Goal: Communication & Community: Answer question/provide support

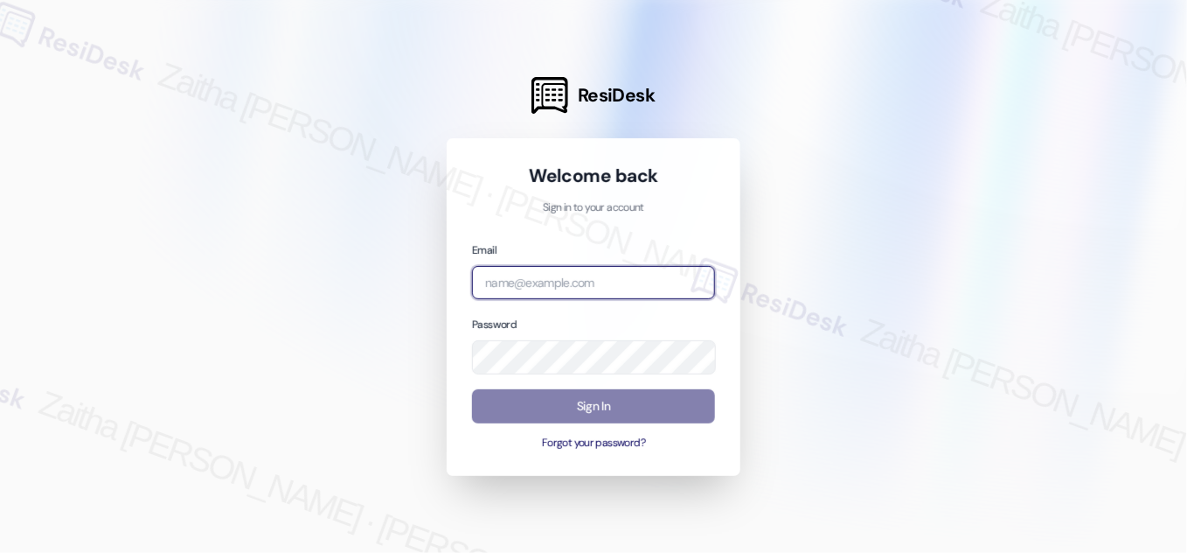
click at [548, 283] on input "email" at bounding box center [593, 283] width 243 height 34
type input "automated-surveys-boyd_wilson-zaitha.mae.[PERSON_NAME]@boyd_[DOMAIN_NAME]"
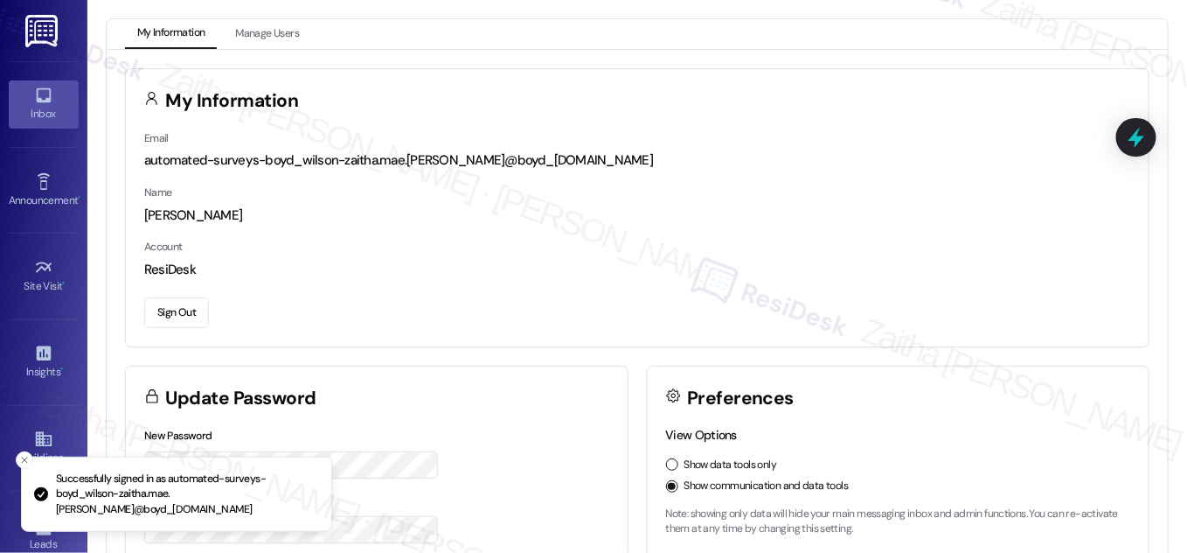
click at [35, 105] on div "Inbox" at bounding box center [43, 113] width 87 height 17
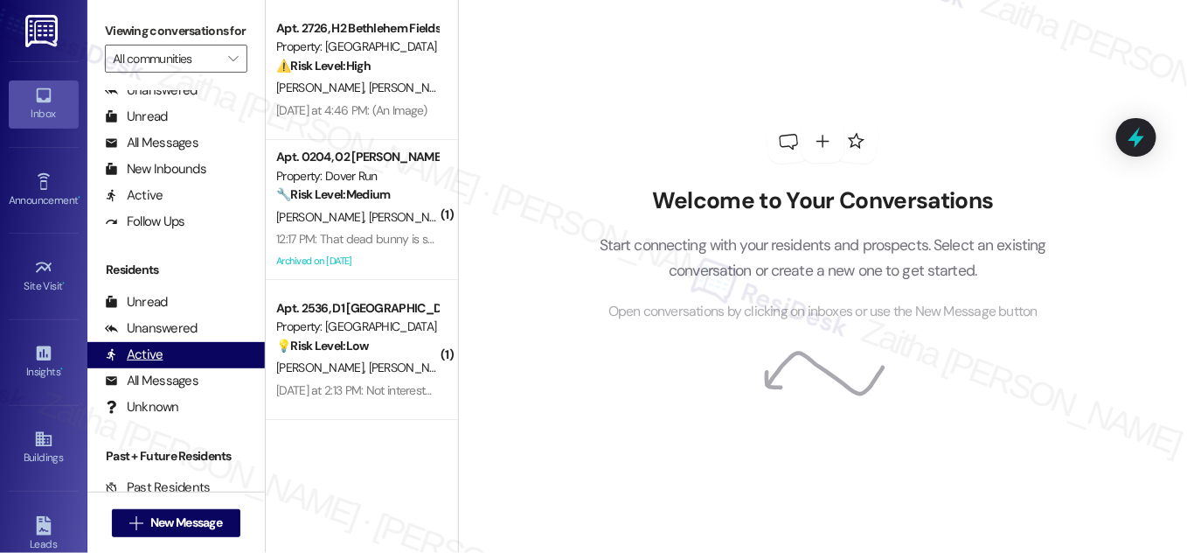
scroll to position [336, 0]
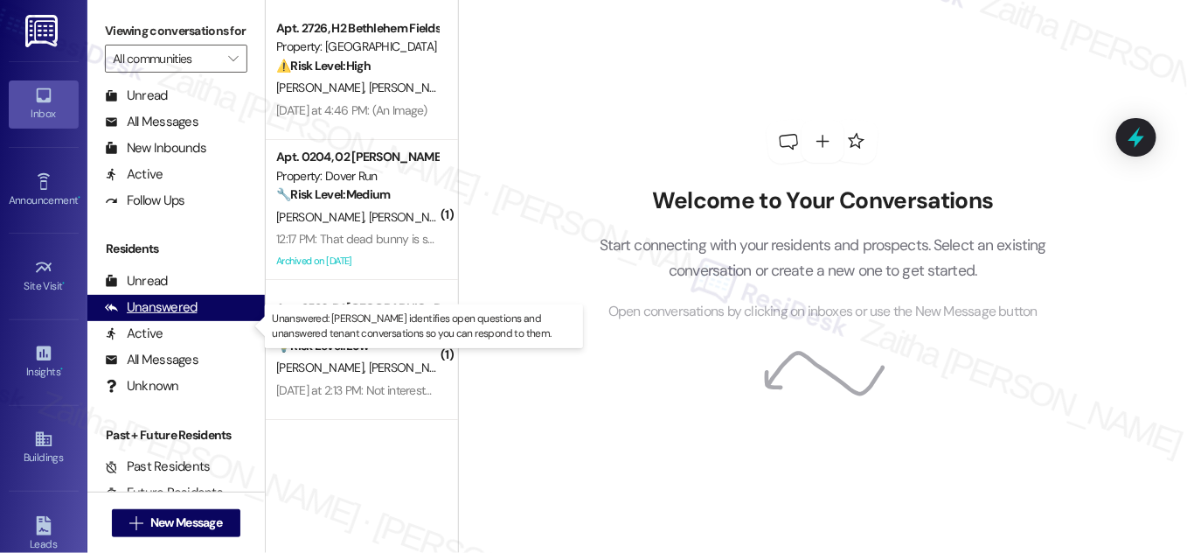
click at [177, 317] on div "Unanswered" at bounding box center [151, 307] width 93 height 18
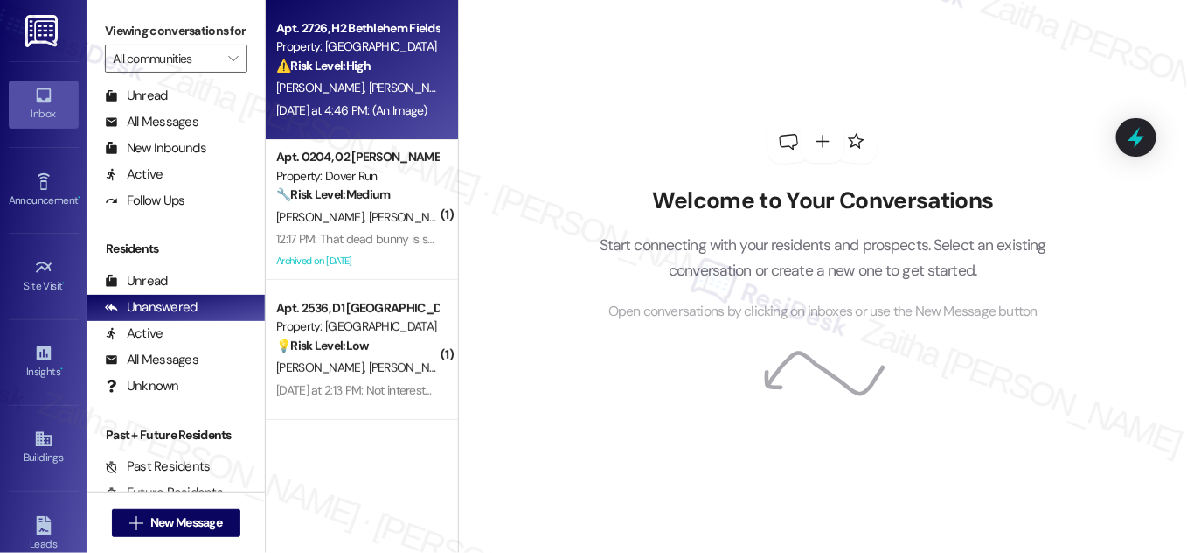
click at [408, 65] on div "⚠️ Risk Level: High The resident reports a hole in the dog park fence with bees…" at bounding box center [357, 66] width 162 height 18
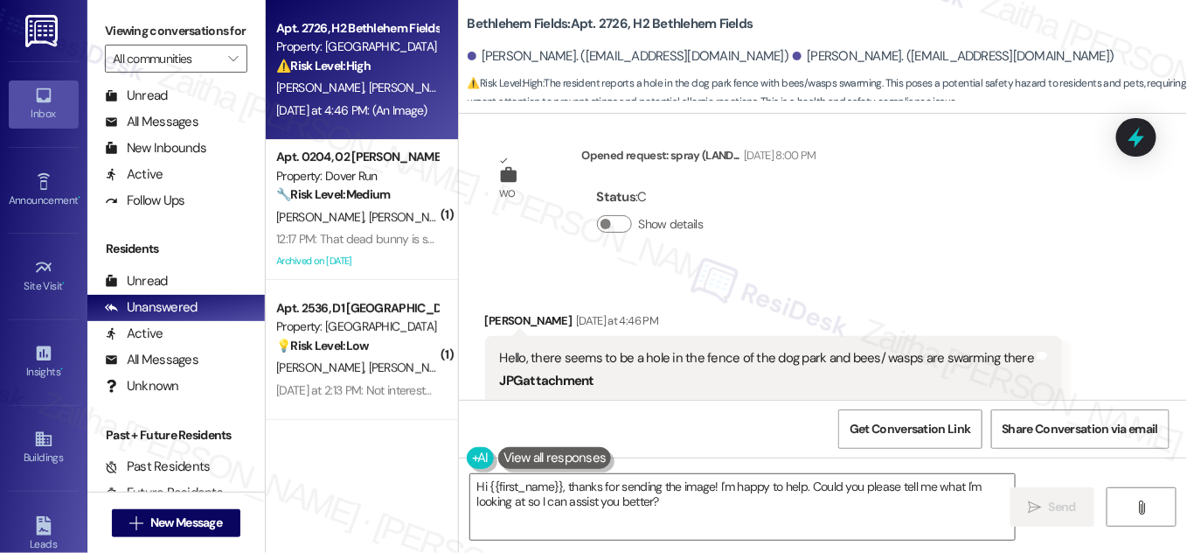
scroll to position [8759, 0]
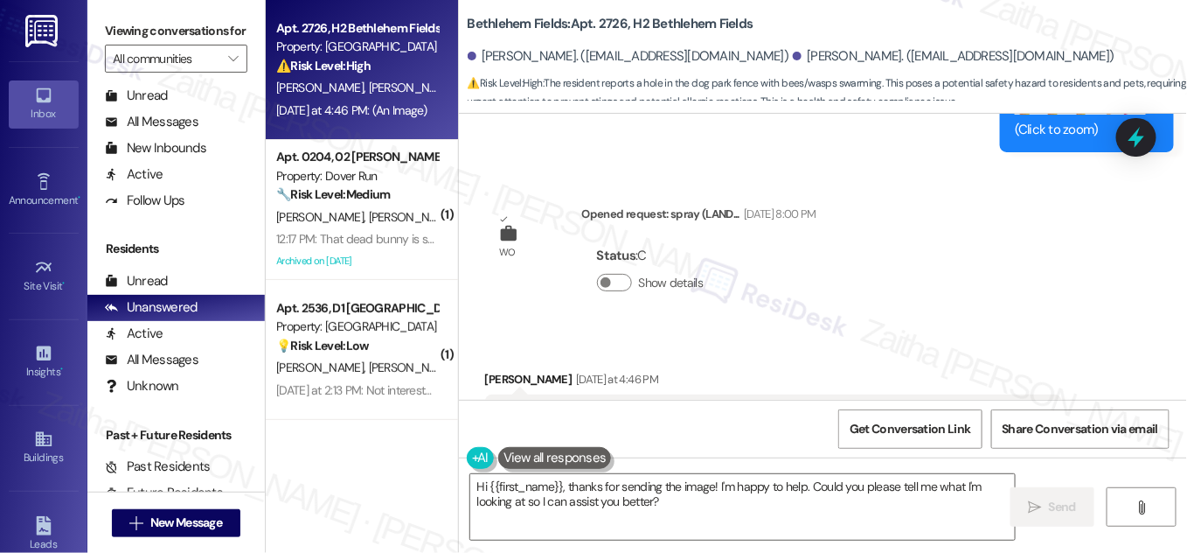
drag, startPoint x: 490, startPoint y: 300, endPoint x: 1018, endPoint y: 296, distance: 528.1
copy div "Hello, there seems to be a hole in the fence of the dog park and bees/ wasps ar…"
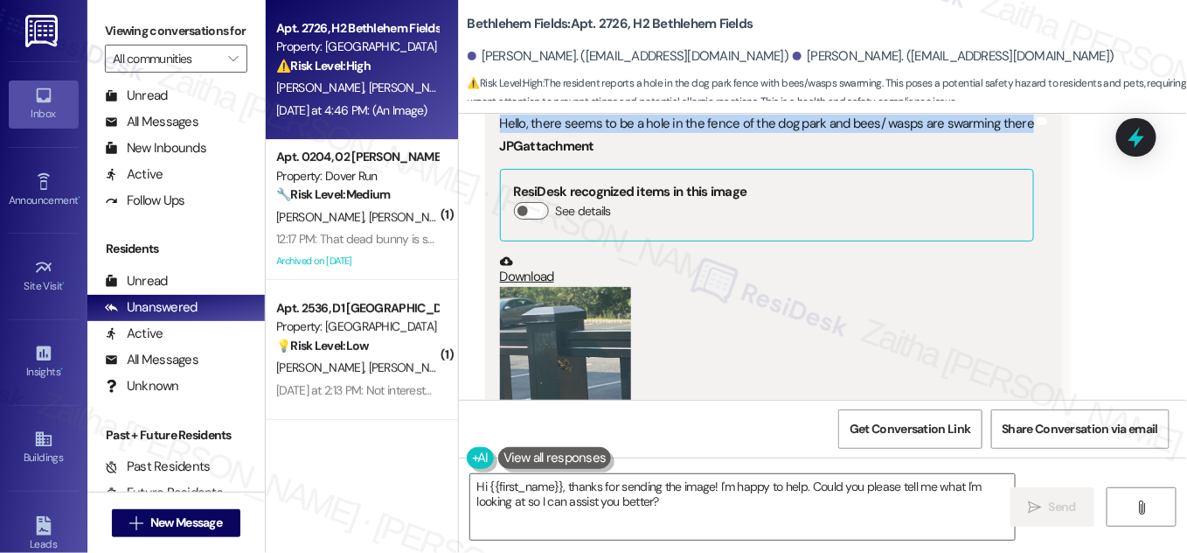
scroll to position [9077, 0]
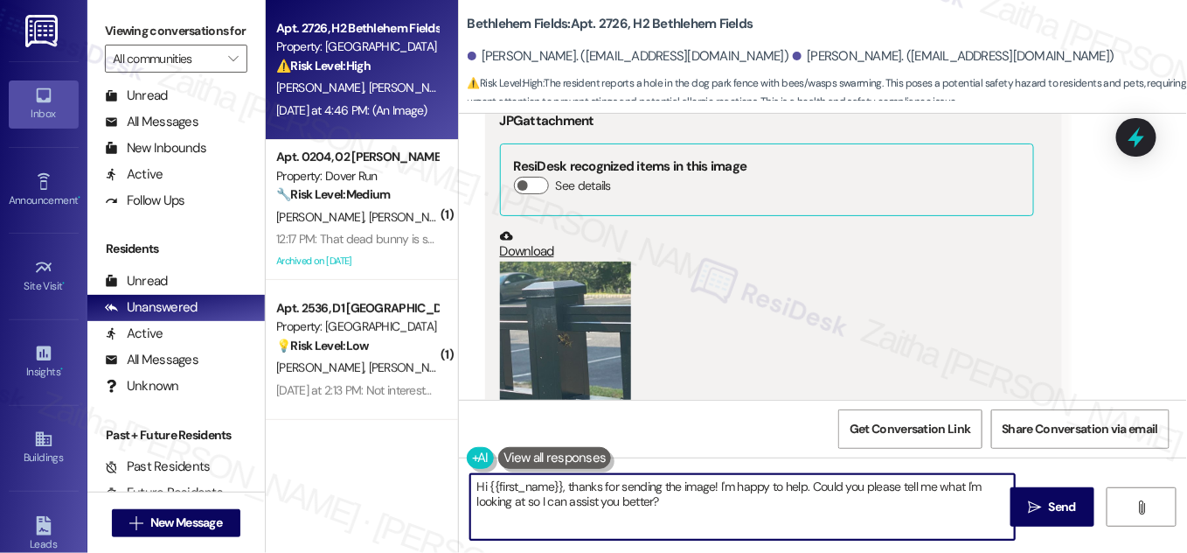
drag, startPoint x: 804, startPoint y: 482, endPoint x: 818, endPoint y: 513, distance: 34.4
click at [818, 513] on textarea "Hi {{first_name}}, thanks for sending the image! I'm happy to help. Could you p…" at bounding box center [742, 507] width 545 height 66
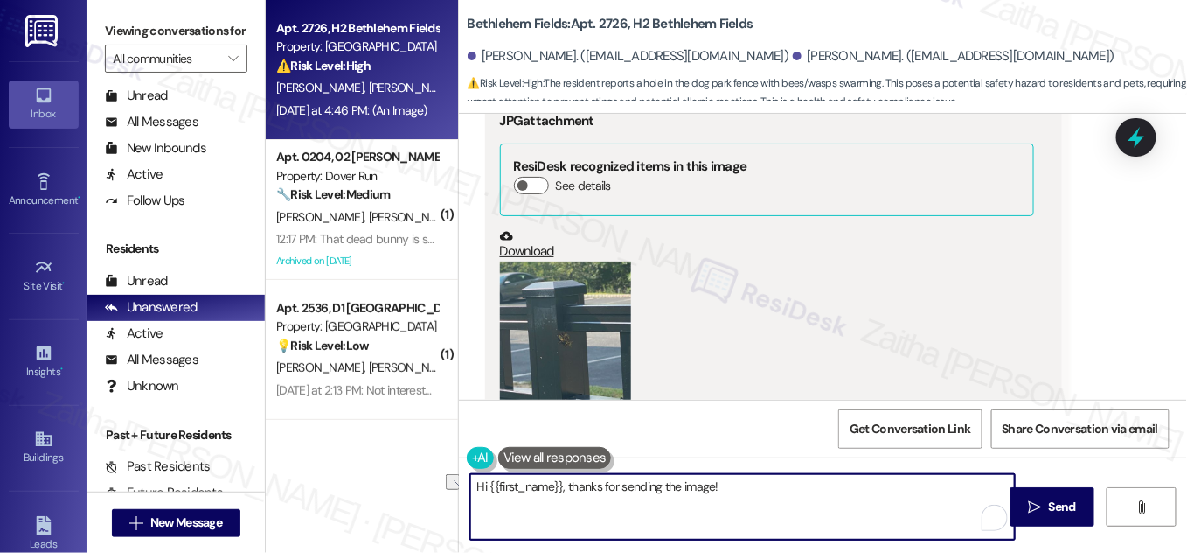
drag, startPoint x: 587, startPoint y: 485, endPoint x: 759, endPoint y: 484, distance: 172.3
click at [759, 484] on textarea "Hi {{first_name}}, thanks for sending the image!" at bounding box center [742, 507] width 545 height 66
paste textarea "Thank you for letting me know and for sharing the photo. I understand the conce…"
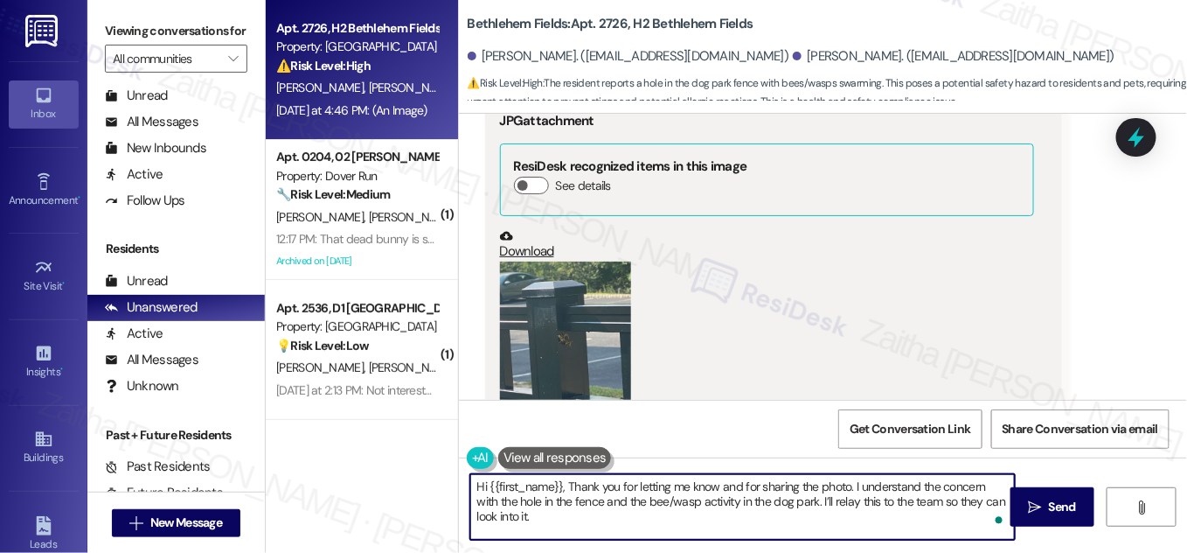
click at [570, 484] on textarea "Hi {{first_name}}, Thank you for letting me know and for sharing the photo. I u…" at bounding box center [742, 507] width 545 height 66
click at [520, 516] on textarea "Hi {{first_name}}, thank you for letting me know and for sharing the photo. I u…" at bounding box center [742, 507] width 545 height 66
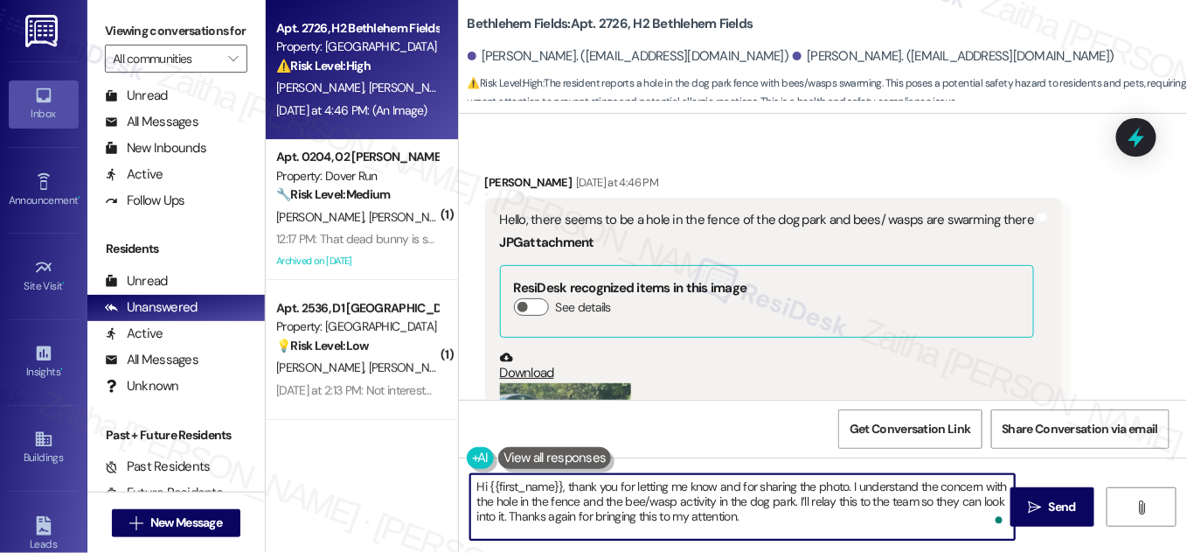
scroll to position [8759, 0]
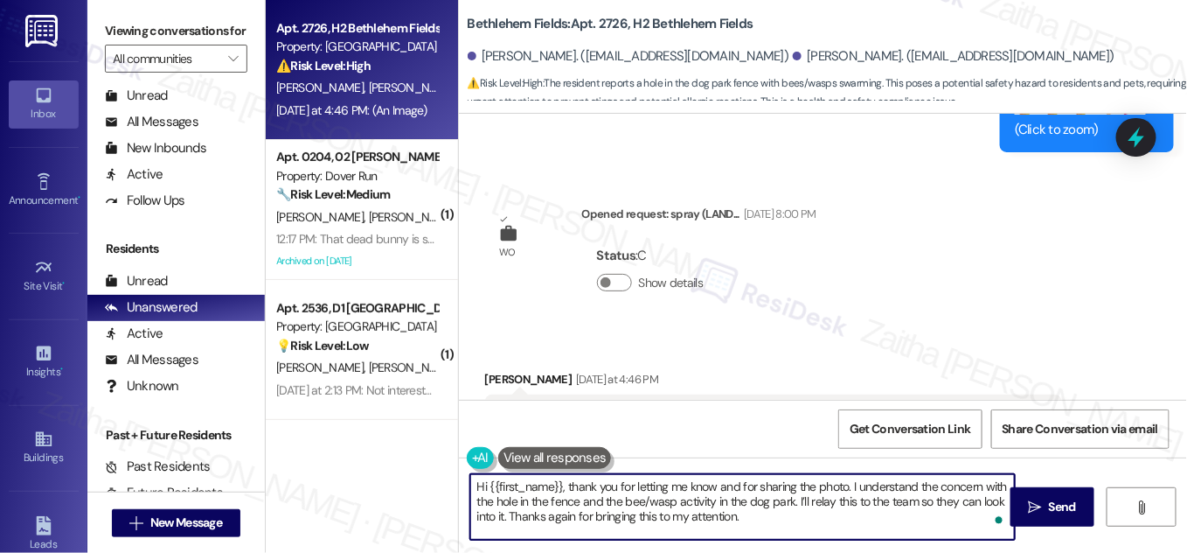
click at [500, 370] on div "[PERSON_NAME] [DATE] at 4:46 PM" at bounding box center [774, 382] width 578 height 24
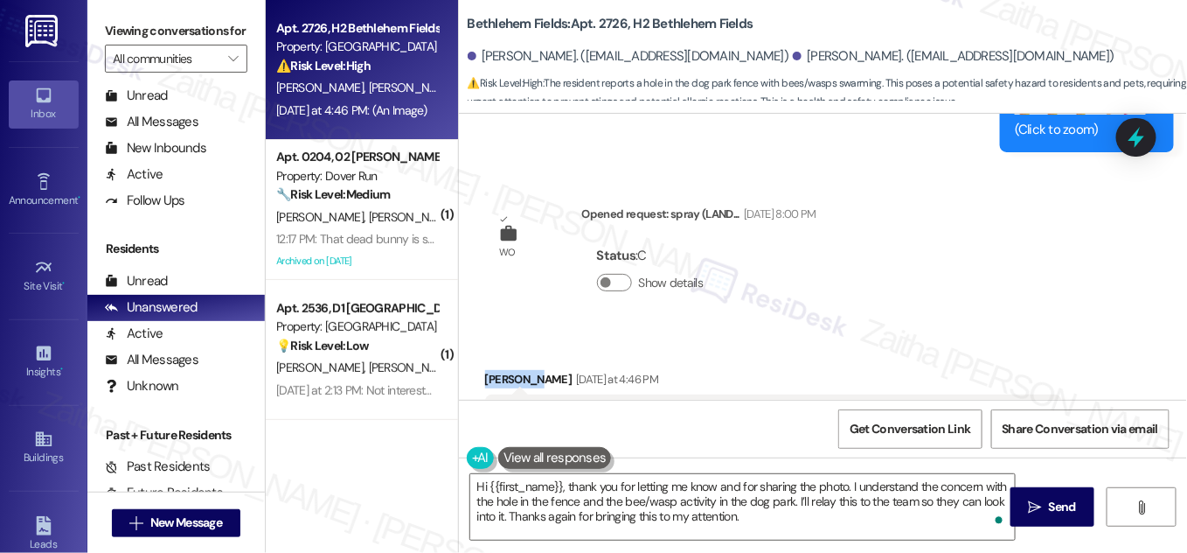
click at [500, 370] on div "[PERSON_NAME] [DATE] at 4:46 PM" at bounding box center [774, 382] width 578 height 24
copy div "[PERSON_NAME]"
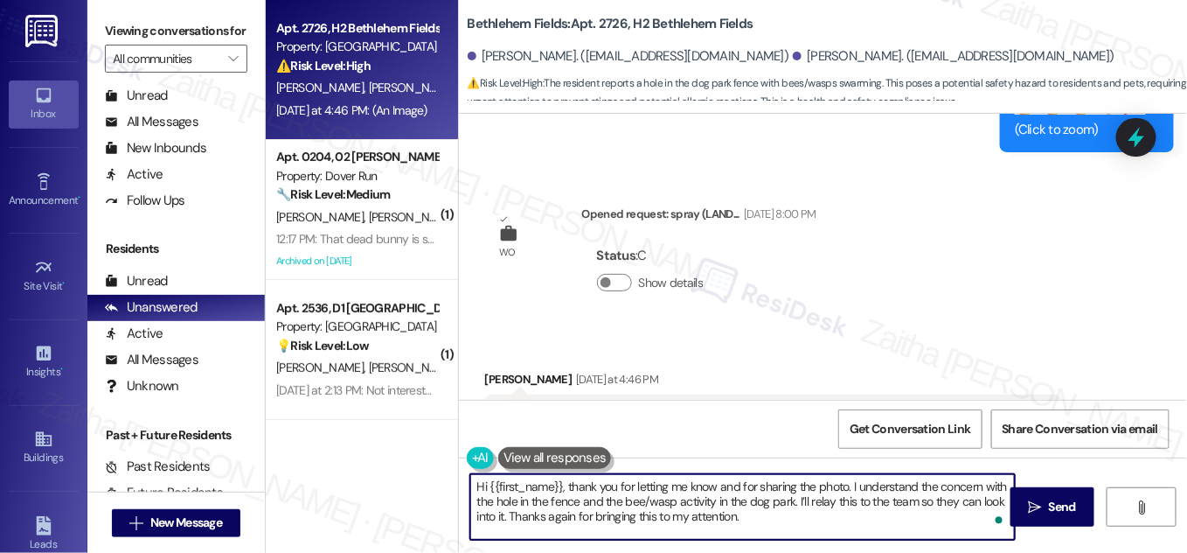
click at [540, 490] on textarea "Hi {{first_name}}, thank you for letting me know and for sharing the photo. I u…" at bounding box center [742, 507] width 545 height 66
paste textarea "[PERSON_NAME]"
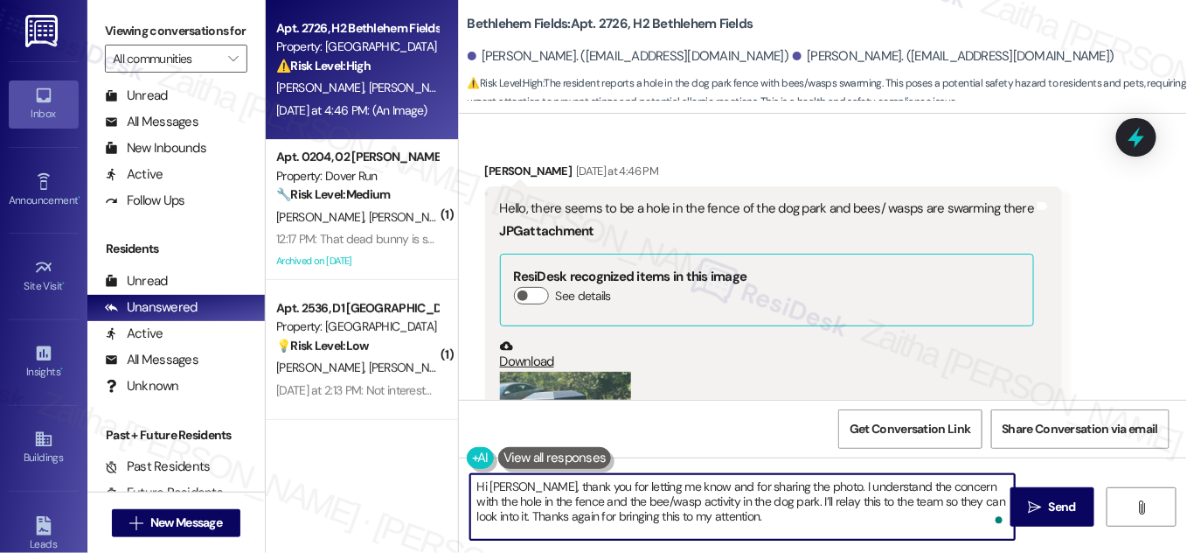
scroll to position [9077, 0]
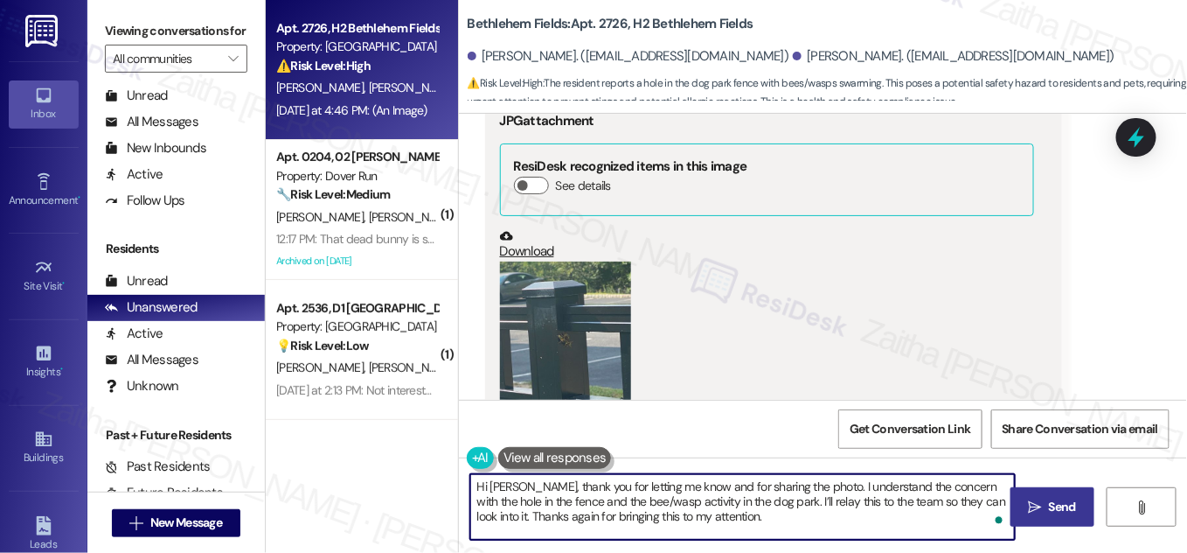
type textarea "Hi [PERSON_NAME], thank you for letting me know and for sharing the photo. I un…"
drag, startPoint x: 1040, startPoint y: 497, endPoint x: 1026, endPoint y: 479, distance: 22.6
click at [1040, 497] on span " Send" at bounding box center [1053, 506] width 55 height 18
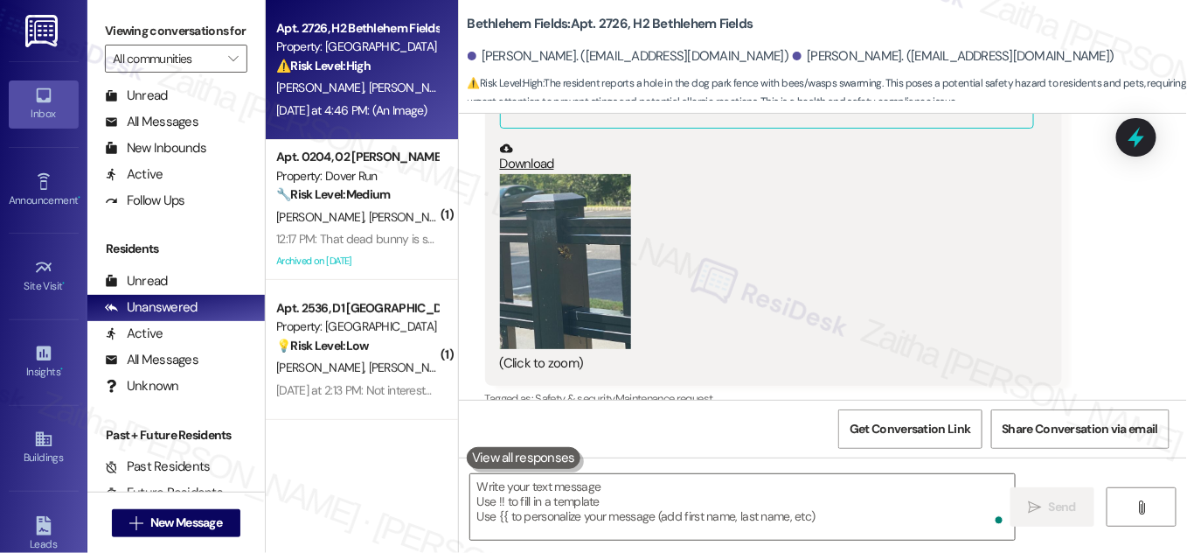
scroll to position [9236, 0]
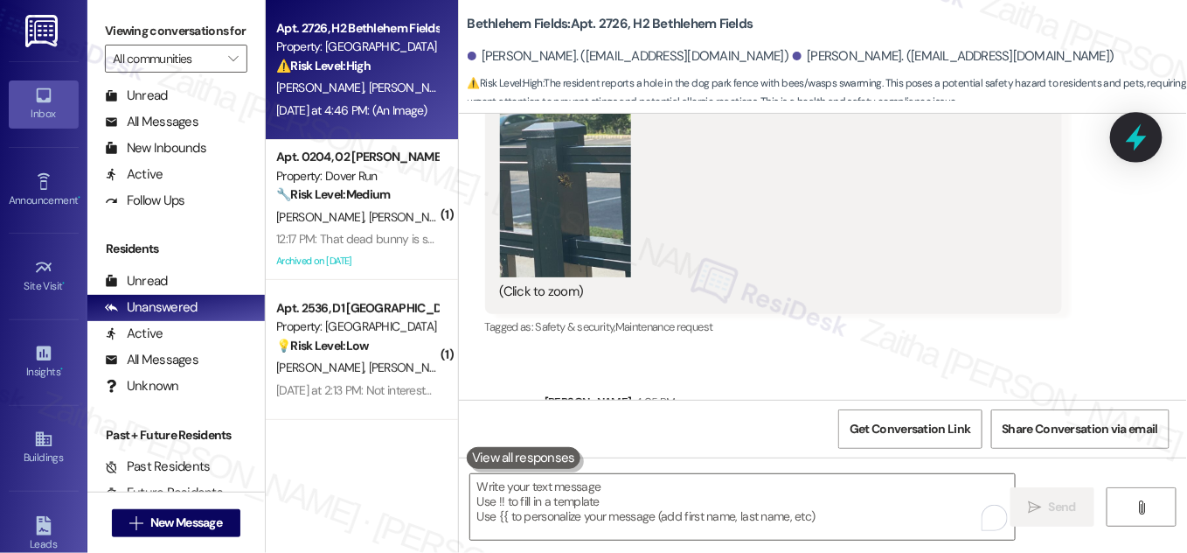
click at [1138, 137] on icon at bounding box center [1136, 137] width 21 height 27
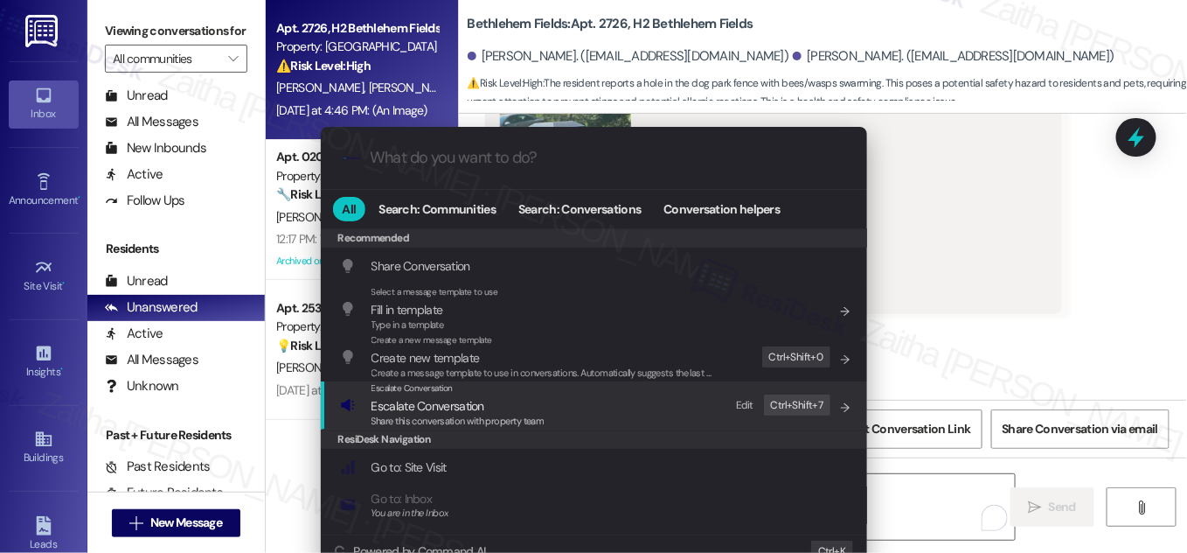
click at [414, 406] on span "Escalate Conversation" at bounding box center [428, 406] width 113 height 16
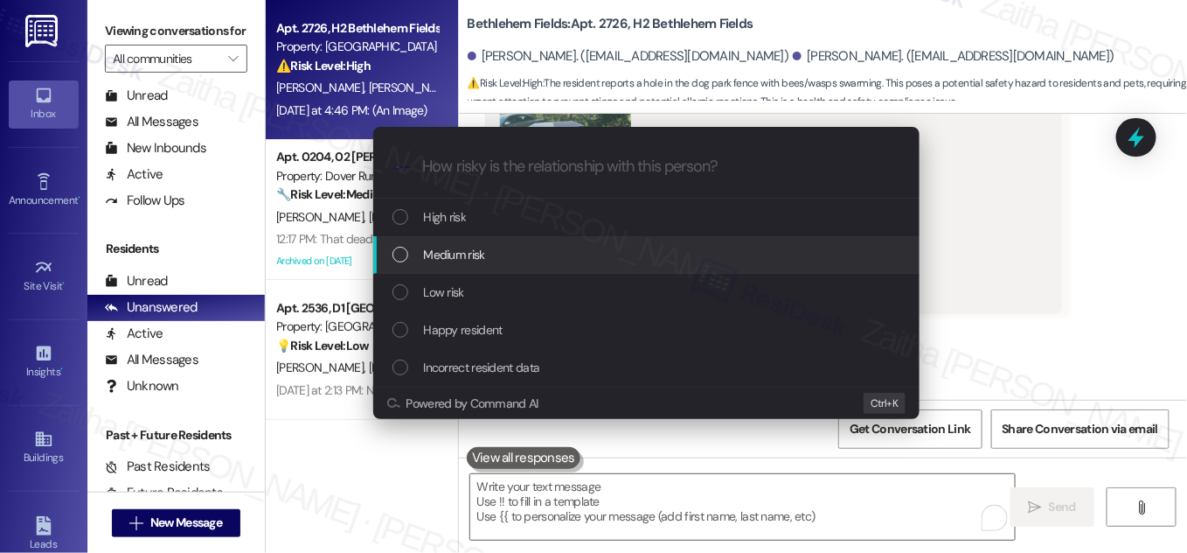
click at [481, 260] on span "Medium risk" at bounding box center [454, 254] width 61 height 19
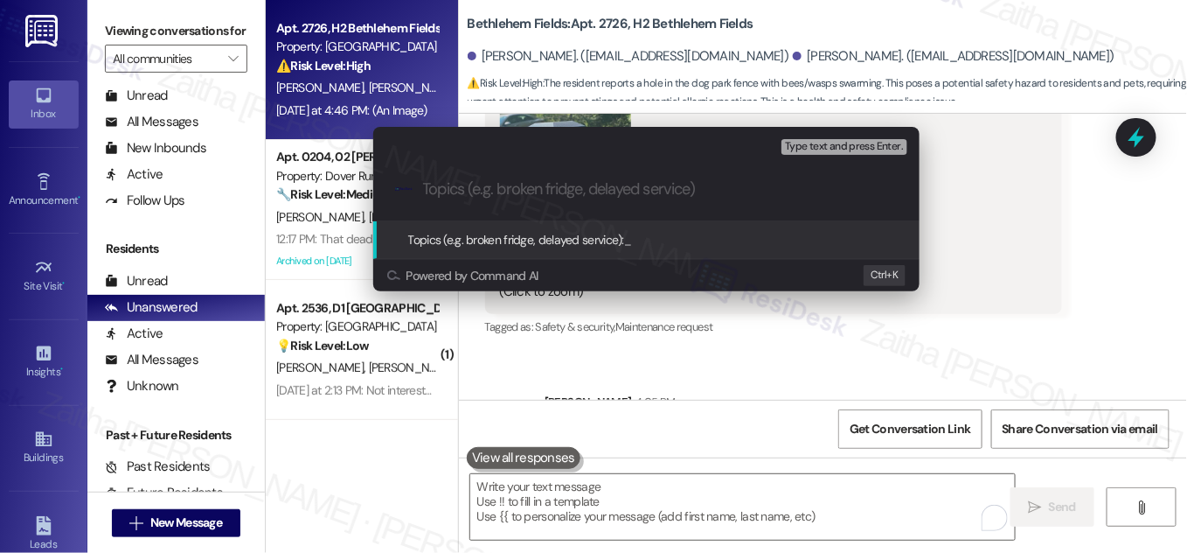
paste input "Dog Park Fence Damage & Bee/Wasp Activity"
type input "Dog Park Fence Damage & Bee/Wasp Activity"
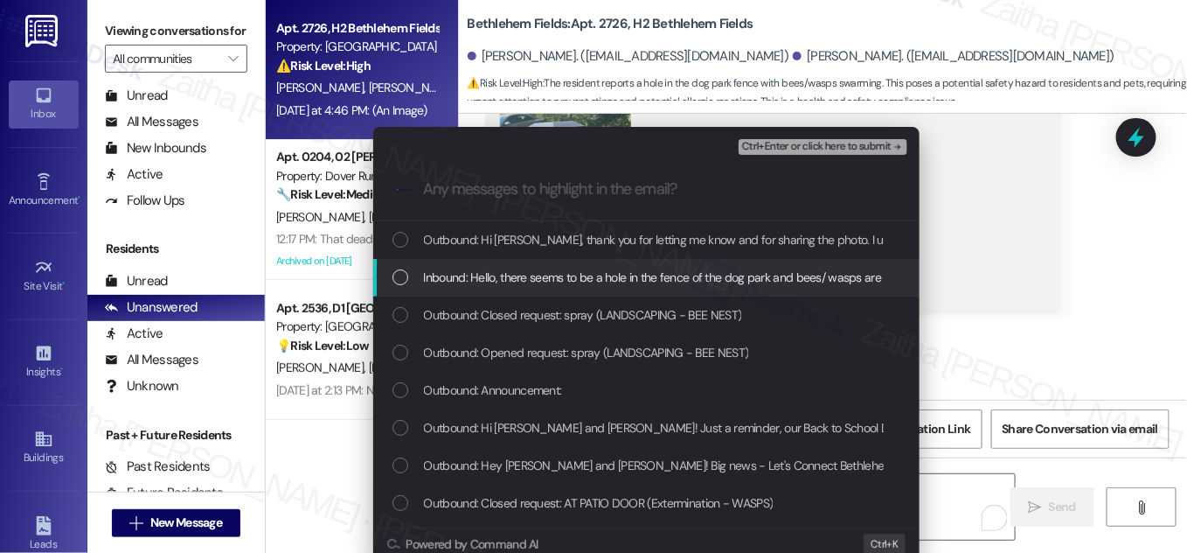
click at [404, 275] on div "List of options" at bounding box center [401, 277] width 16 height 16
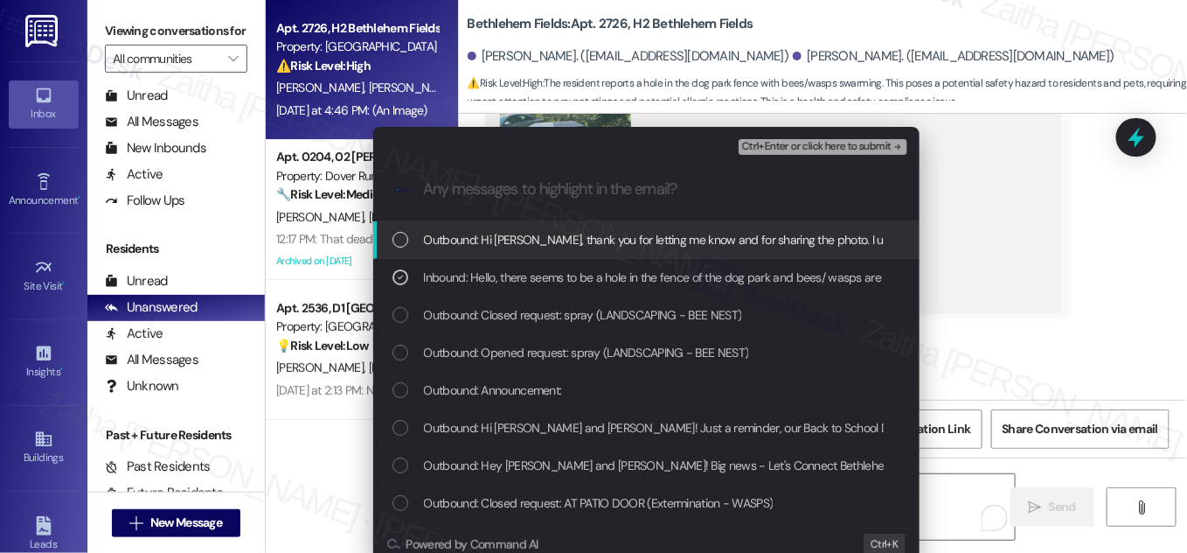
click at [797, 150] on span "Ctrl+Enter or click here to submit" at bounding box center [817, 147] width 150 height 12
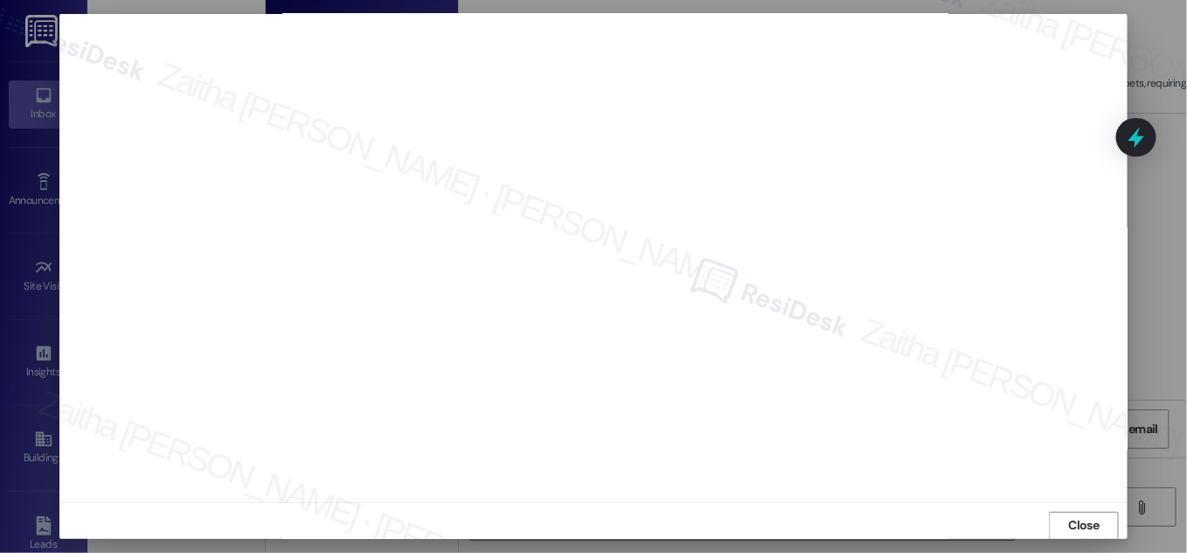
scroll to position [18, 0]
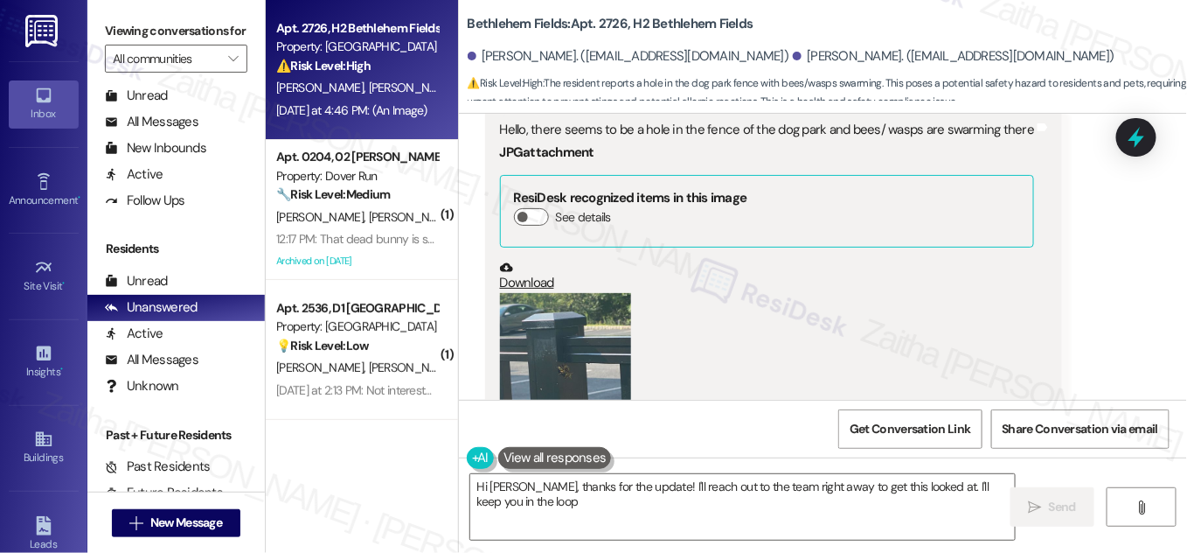
type textarea "Hi [PERSON_NAME], thanks for the update! I'll reach out to the team right away …"
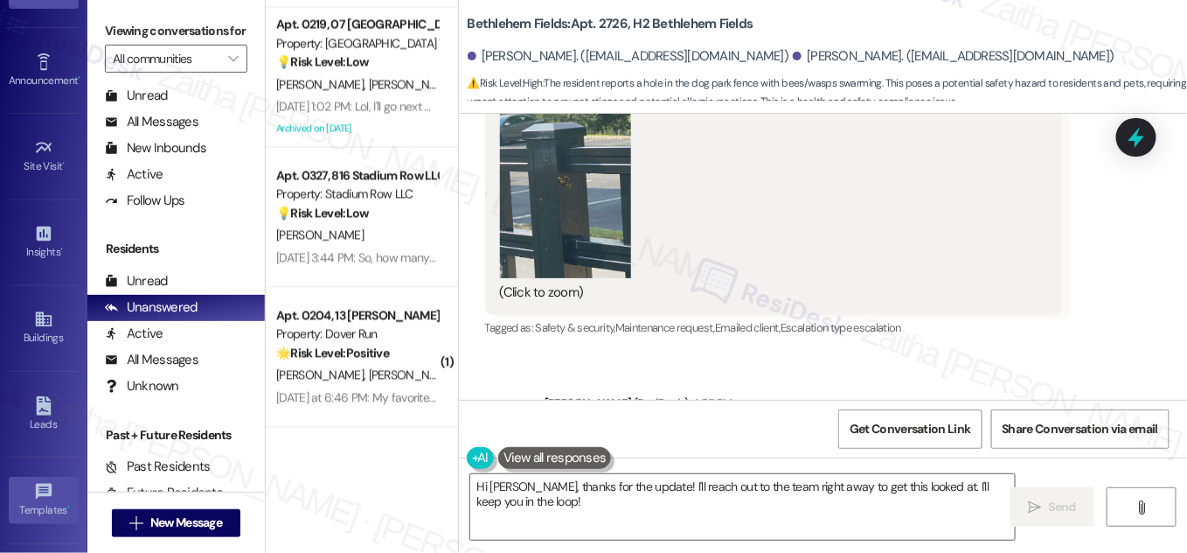
scroll to position [275, 0]
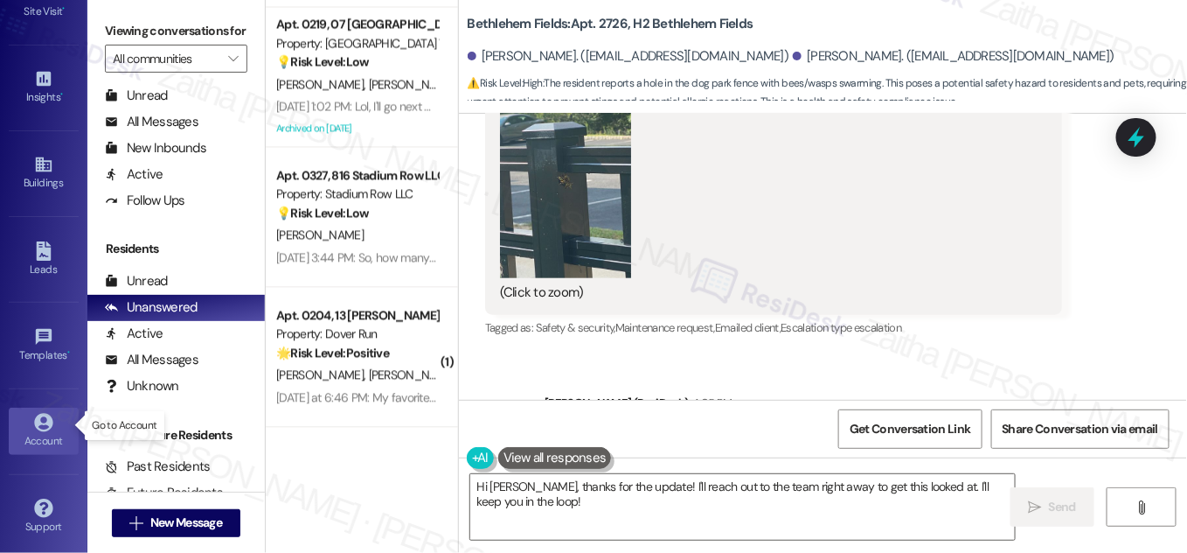
click at [36, 432] on div "Account" at bounding box center [43, 440] width 87 height 17
